Goal: Task Accomplishment & Management: Manage account settings

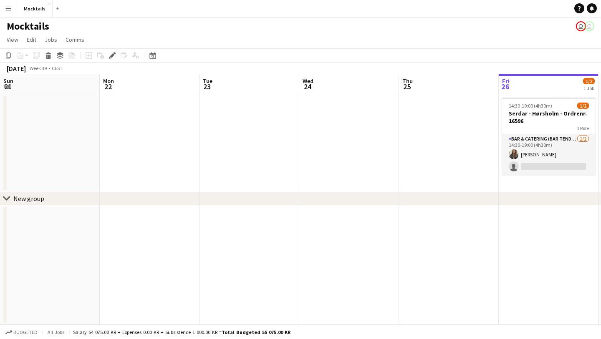
scroll to position [0, 287]
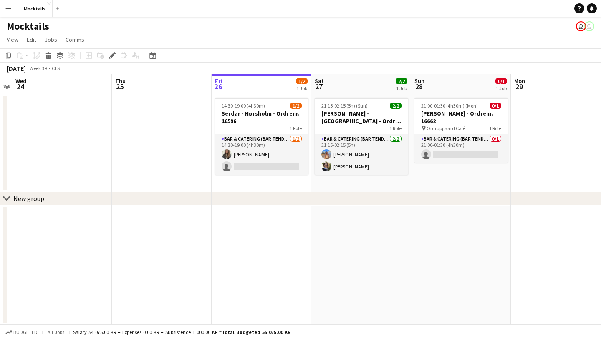
click at [345, 56] on app-toolbar "Copy Paste Paste Command V Paste with crew Command Shift V Paste linked Job [GE…" at bounding box center [300, 55] width 601 height 14
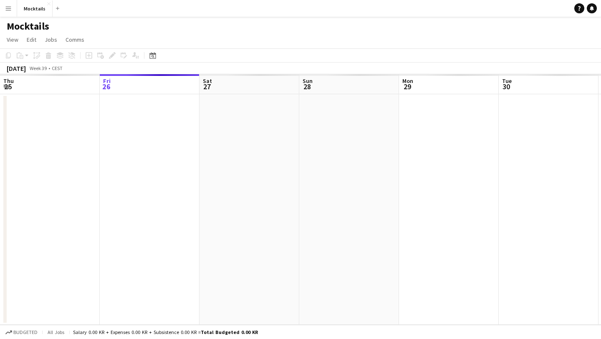
scroll to position [0, 287]
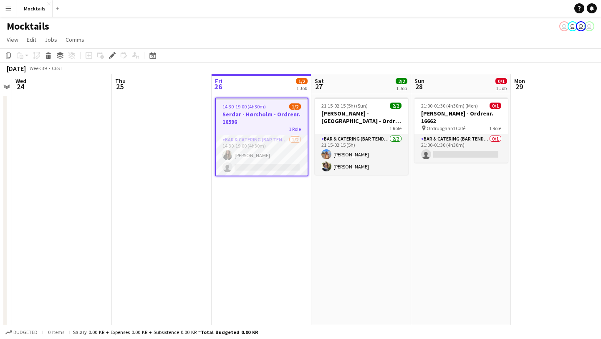
click at [303, 53] on app-toolbar "Copy Paste Paste Command V Paste with crew Command Shift V Paste linked Job [GE…" at bounding box center [300, 55] width 601 height 14
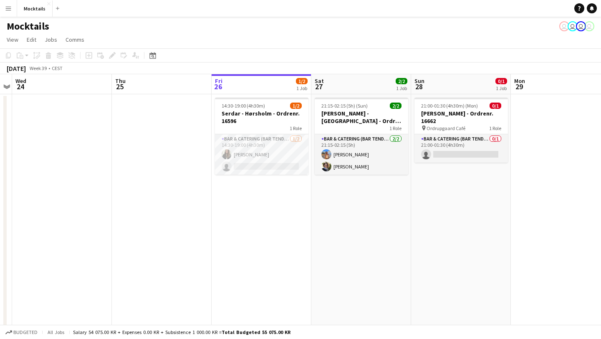
click at [291, 49] on app-toolbar "Copy Paste Paste Command V Paste with crew Command Shift V Paste linked Job [GE…" at bounding box center [300, 55] width 601 height 14
click at [266, 149] on app-card-role "Bar & Catering (Bar Tender) [DATE] 14:30-19:00 (4h30m) [PERSON_NAME] single-neu…" at bounding box center [261, 154] width 93 height 40
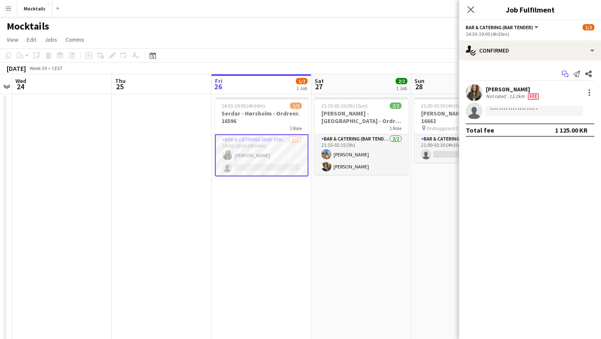
click at [564, 73] on icon "Start chat" at bounding box center [564, 73] width 7 height 7
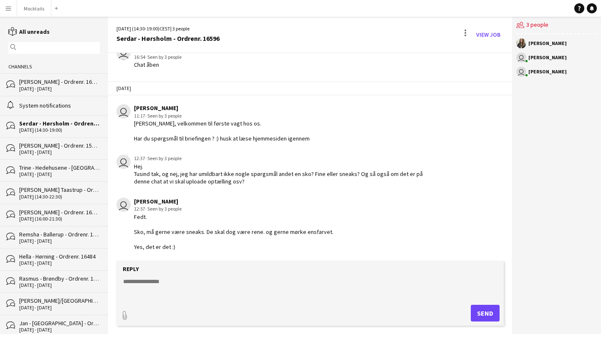
scroll to position [37, 0]
click at [490, 35] on link "View Job" at bounding box center [488, 34] width 31 height 13
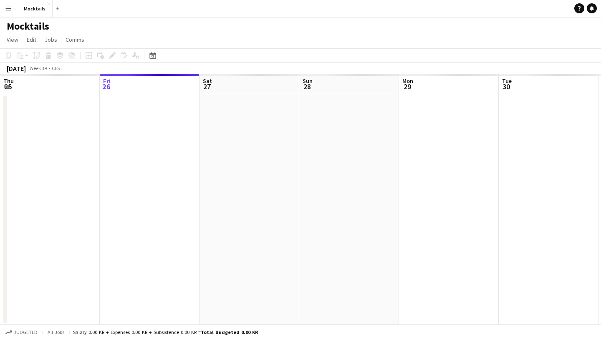
scroll to position [0, 287]
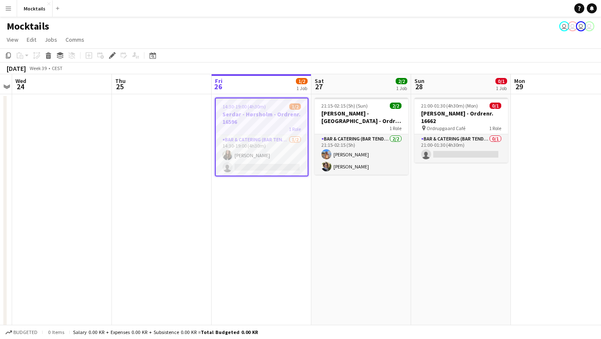
click at [407, 40] on app-page-menu "View Day view expanded Day view collapsed Month view Date picker Jump to [DATE]…" at bounding box center [300, 41] width 601 height 16
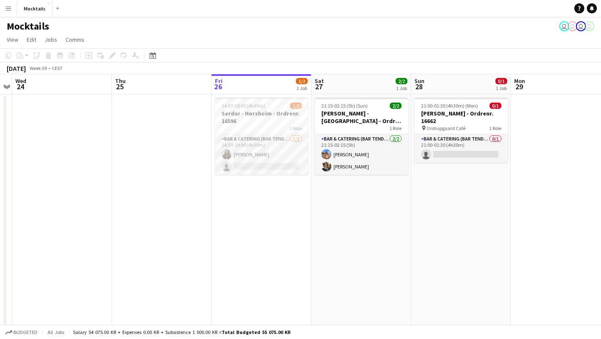
click at [272, 63] on div "[DATE] Week 39 • CEST" at bounding box center [300, 69] width 601 height 12
click at [391, 36] on app-page-menu "View Day view expanded Day view collapsed Month view Date picker Jump to [DATE]…" at bounding box center [300, 41] width 601 height 16
